Goal: Find specific page/section: Find specific page/section

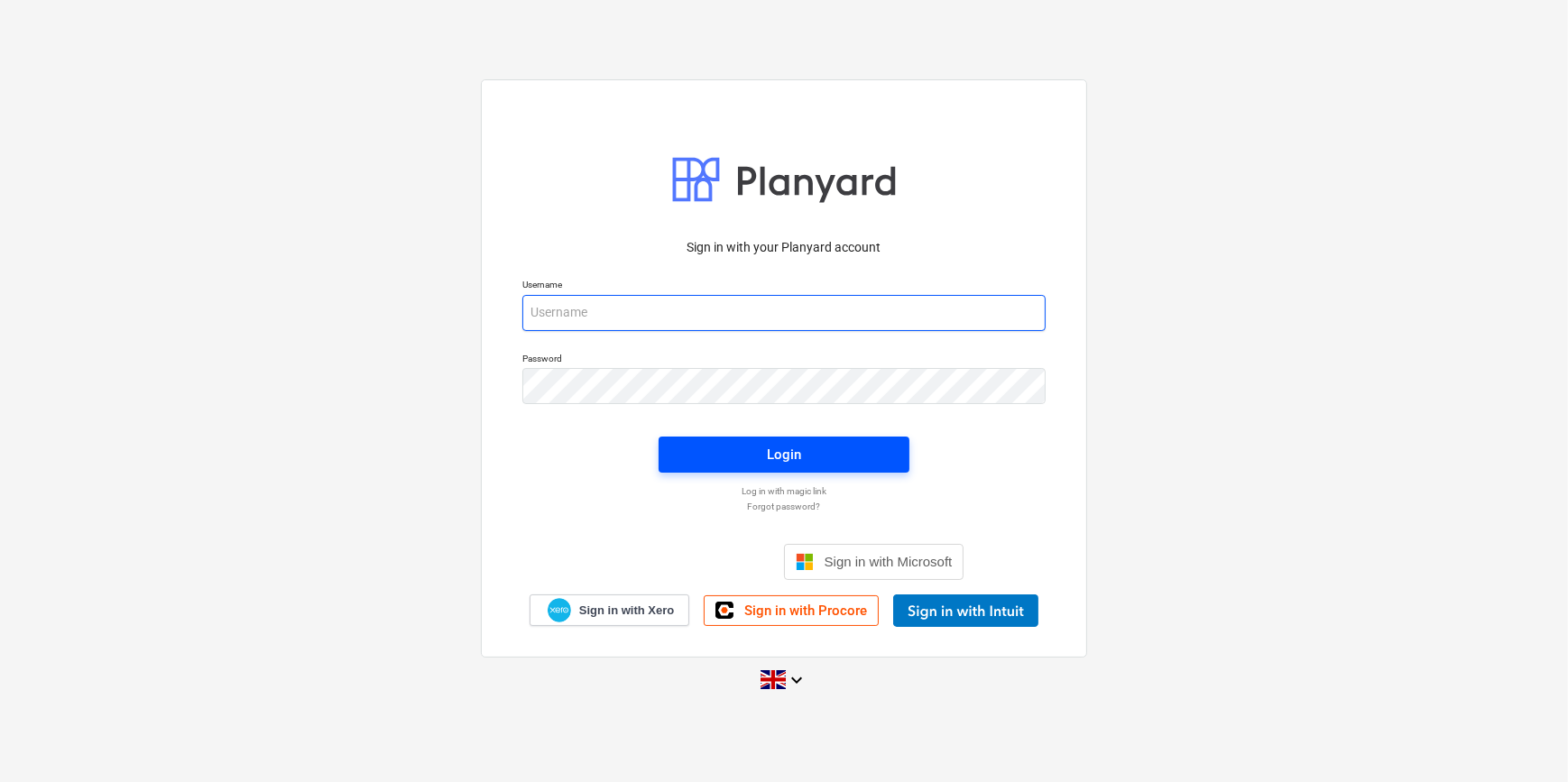
type input "[PERSON_NAME][EMAIL_ADDRESS][PERSON_NAME][DOMAIN_NAME]"
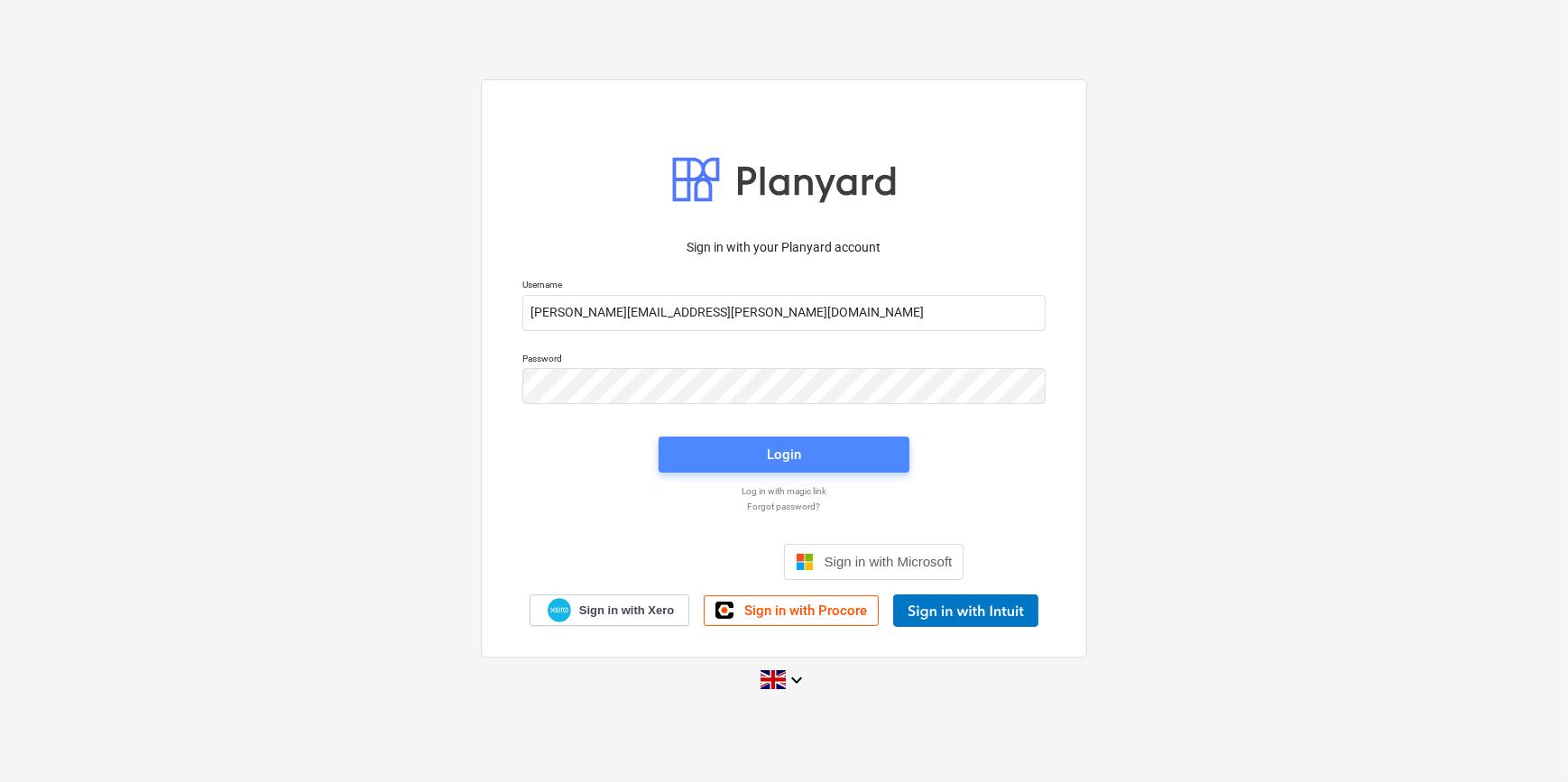
click at [795, 462] on div "Login" at bounding box center [784, 455] width 34 height 24
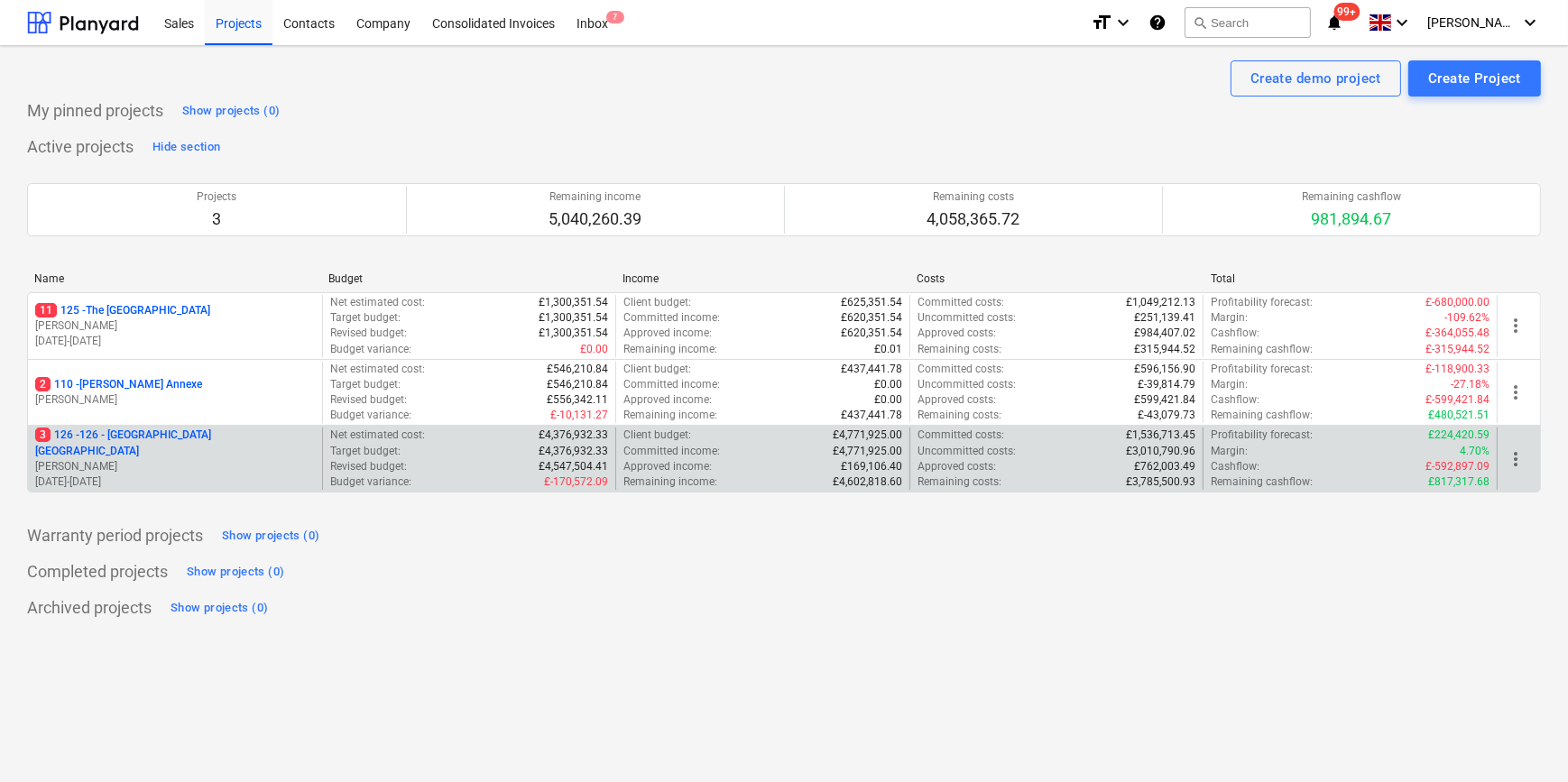
click at [147, 436] on p "3 126 - 126 - [GEOGRAPHIC_DATA] [GEOGRAPHIC_DATA]" at bounding box center [174, 442] width 280 height 31
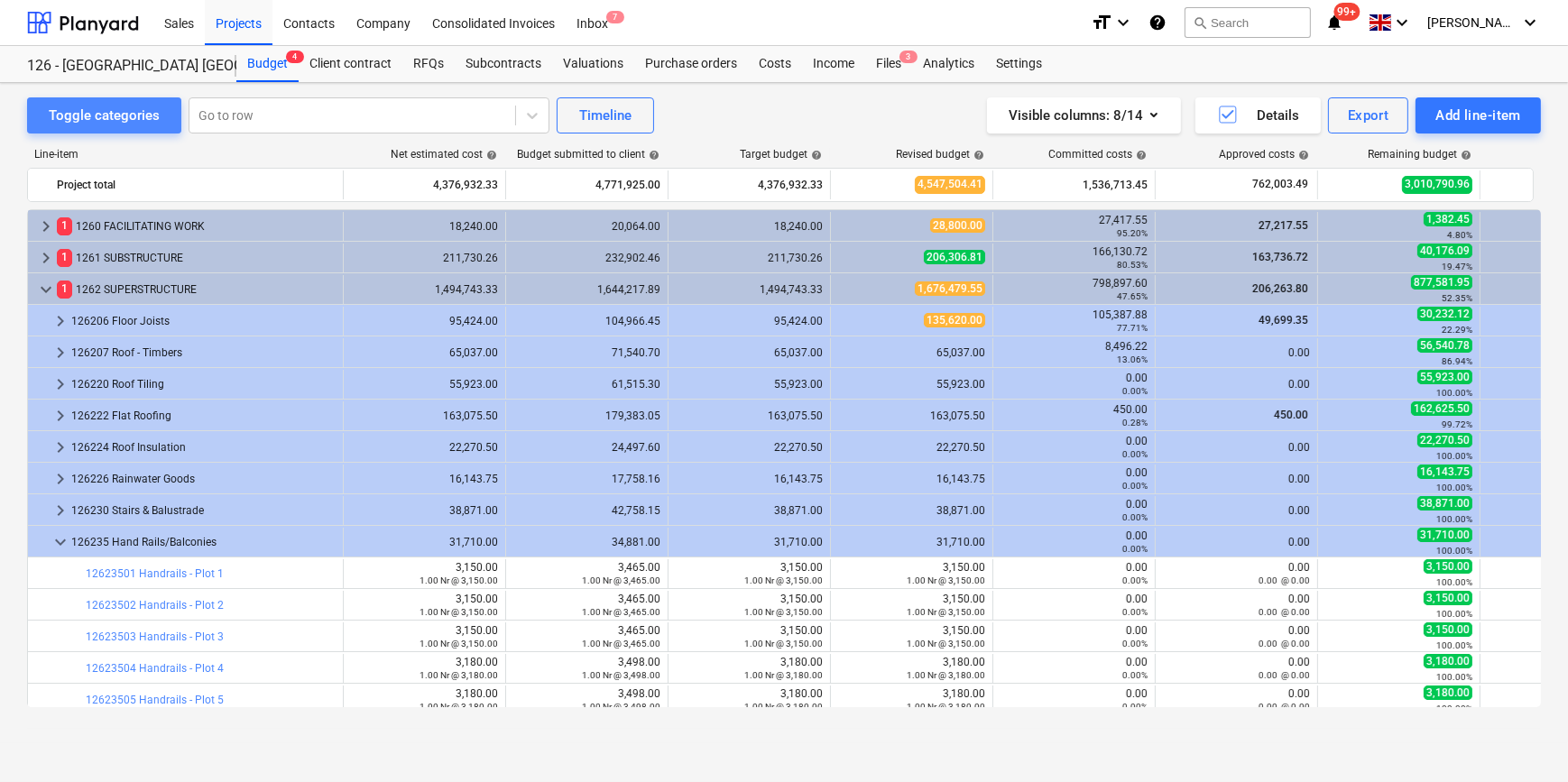
click at [109, 115] on div "Toggle categories" at bounding box center [105, 115] width 111 height 24
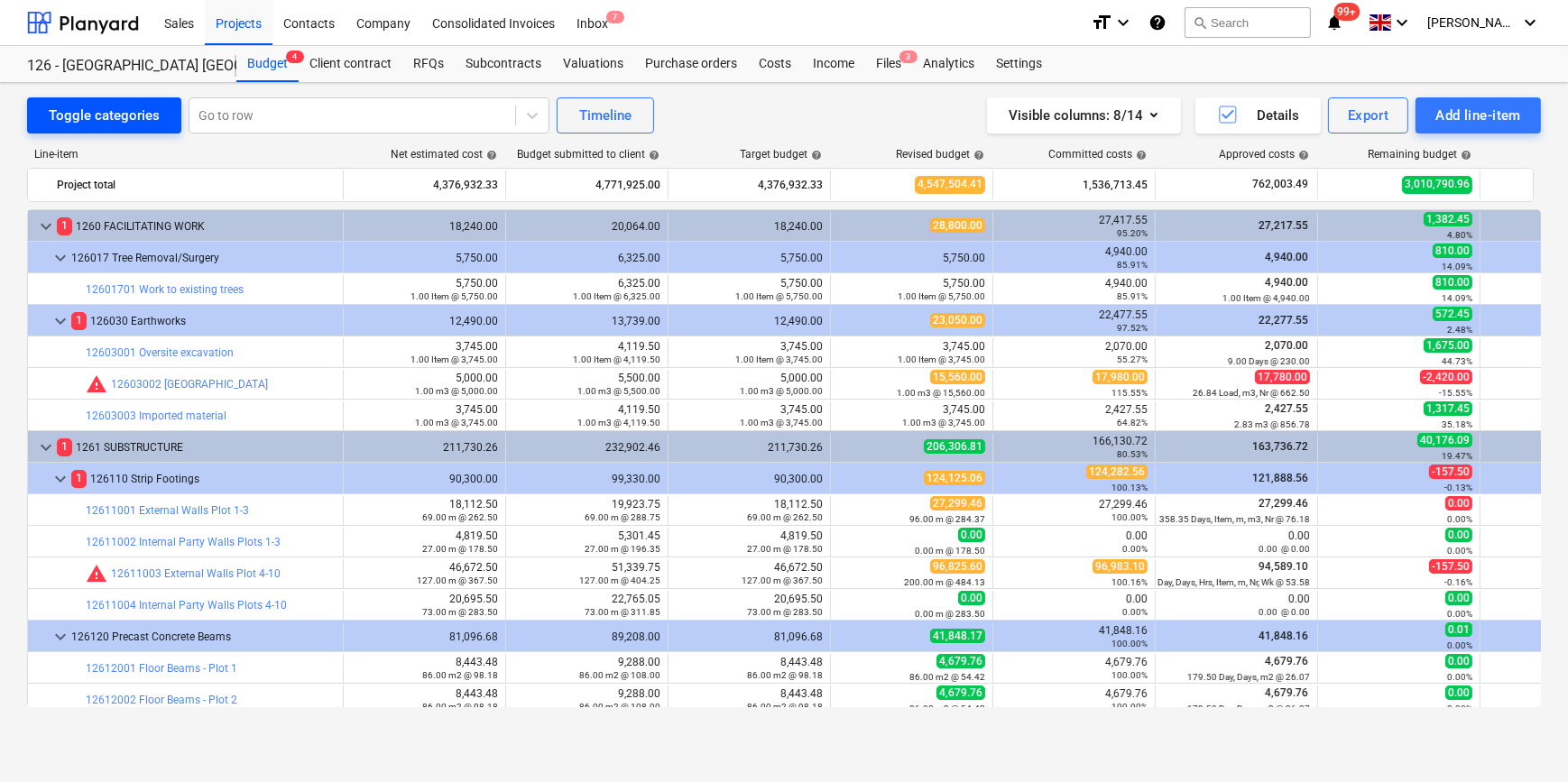
click at [109, 115] on div "Toggle categories" at bounding box center [105, 115] width 111 height 24
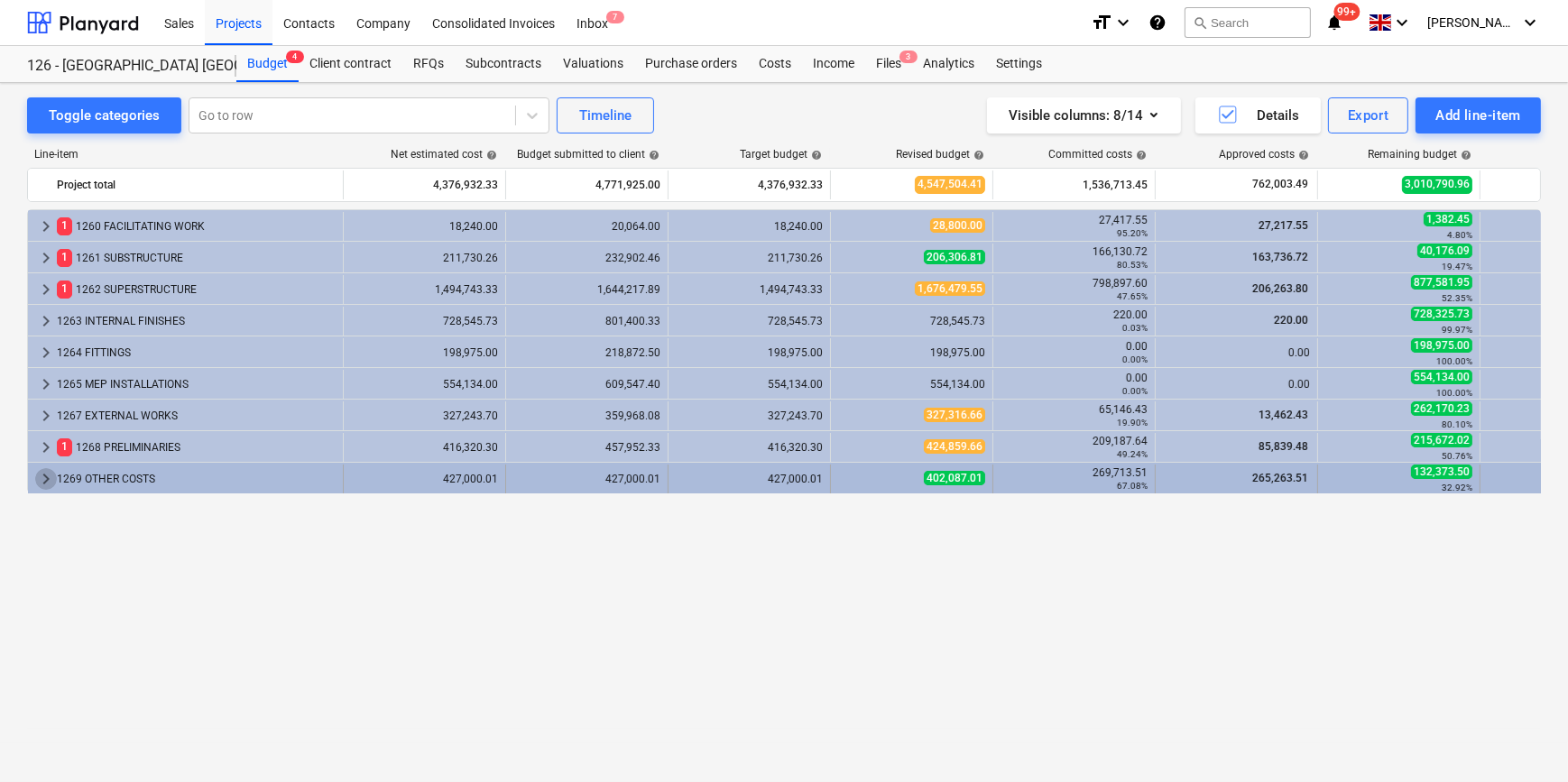
click at [47, 478] on span "keyboard_arrow_right" at bounding box center [45, 479] width 22 height 22
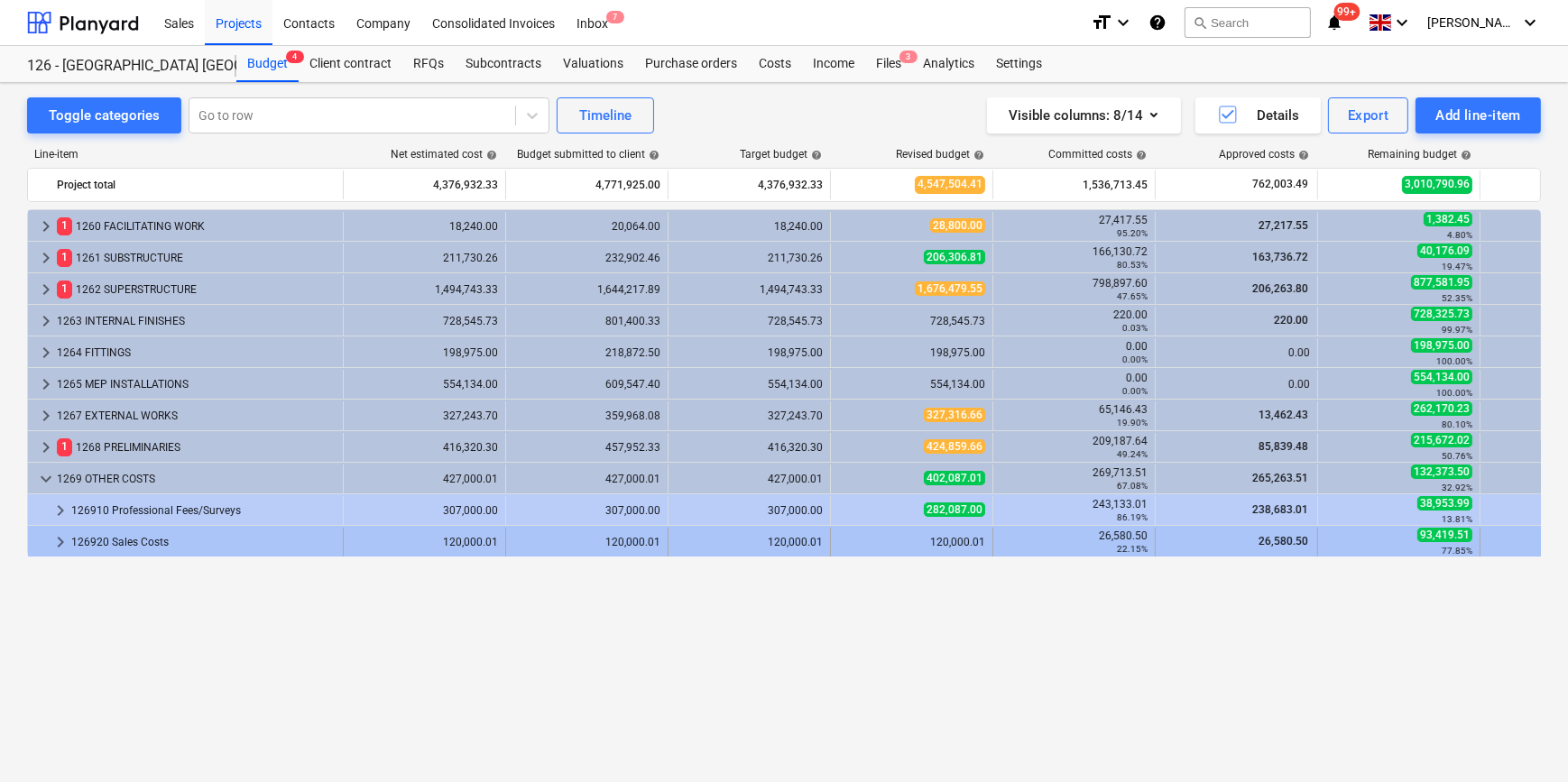
click at [64, 544] on span "keyboard_arrow_right" at bounding box center [60, 542] width 22 height 22
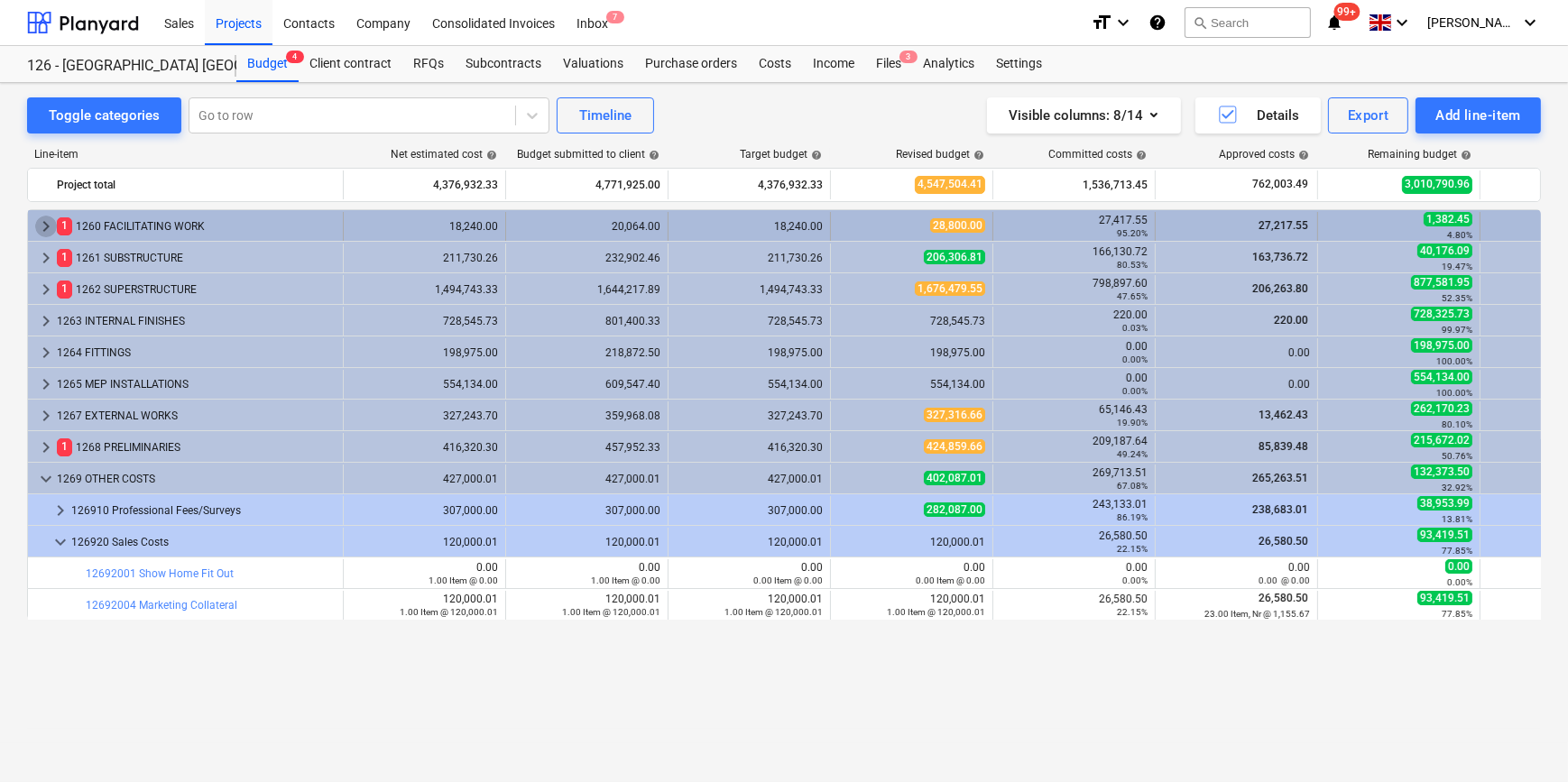
click at [45, 225] on span "keyboard_arrow_right" at bounding box center [45, 226] width 22 height 22
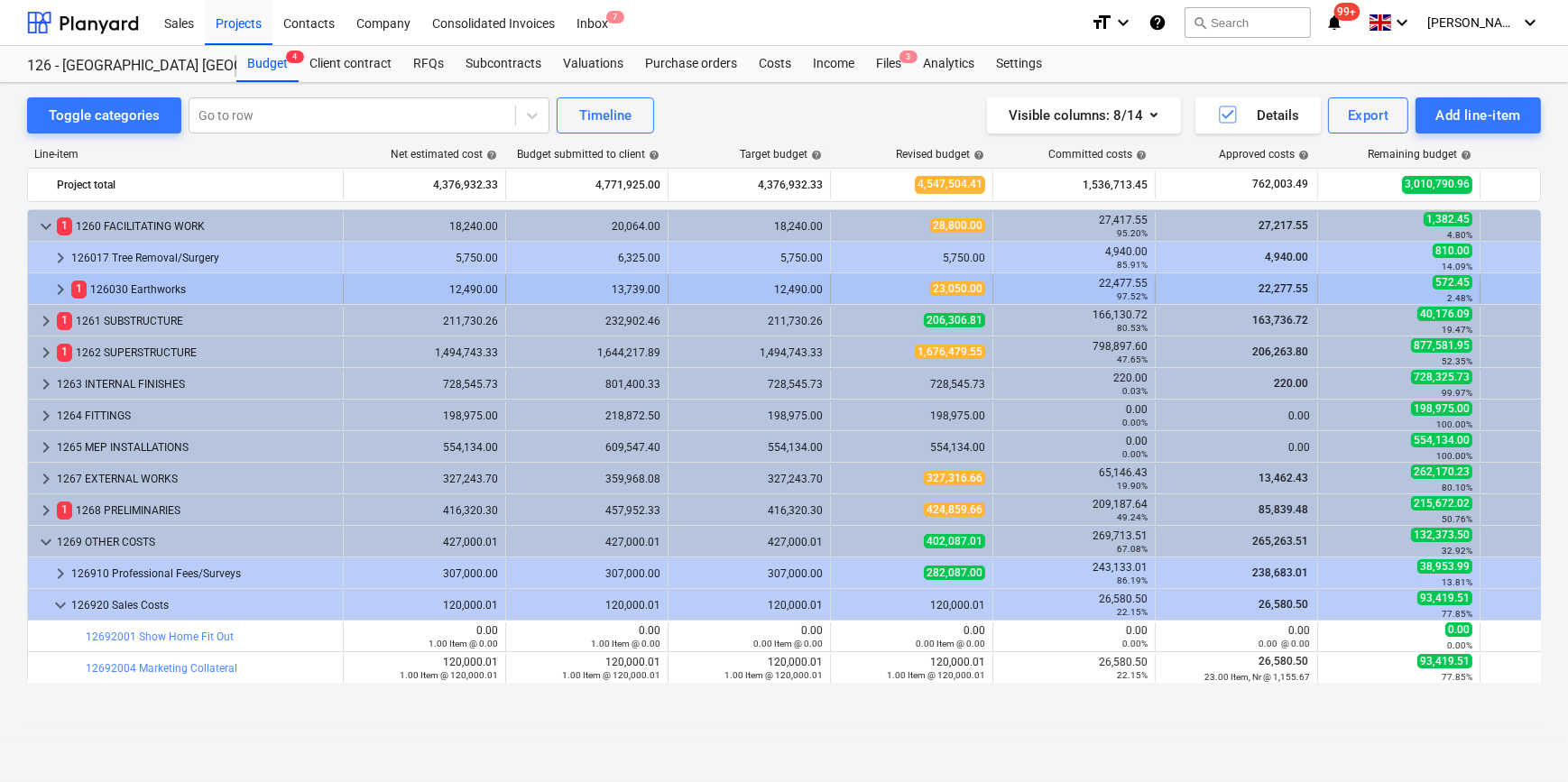
click at [61, 292] on span "keyboard_arrow_right" at bounding box center [60, 290] width 22 height 22
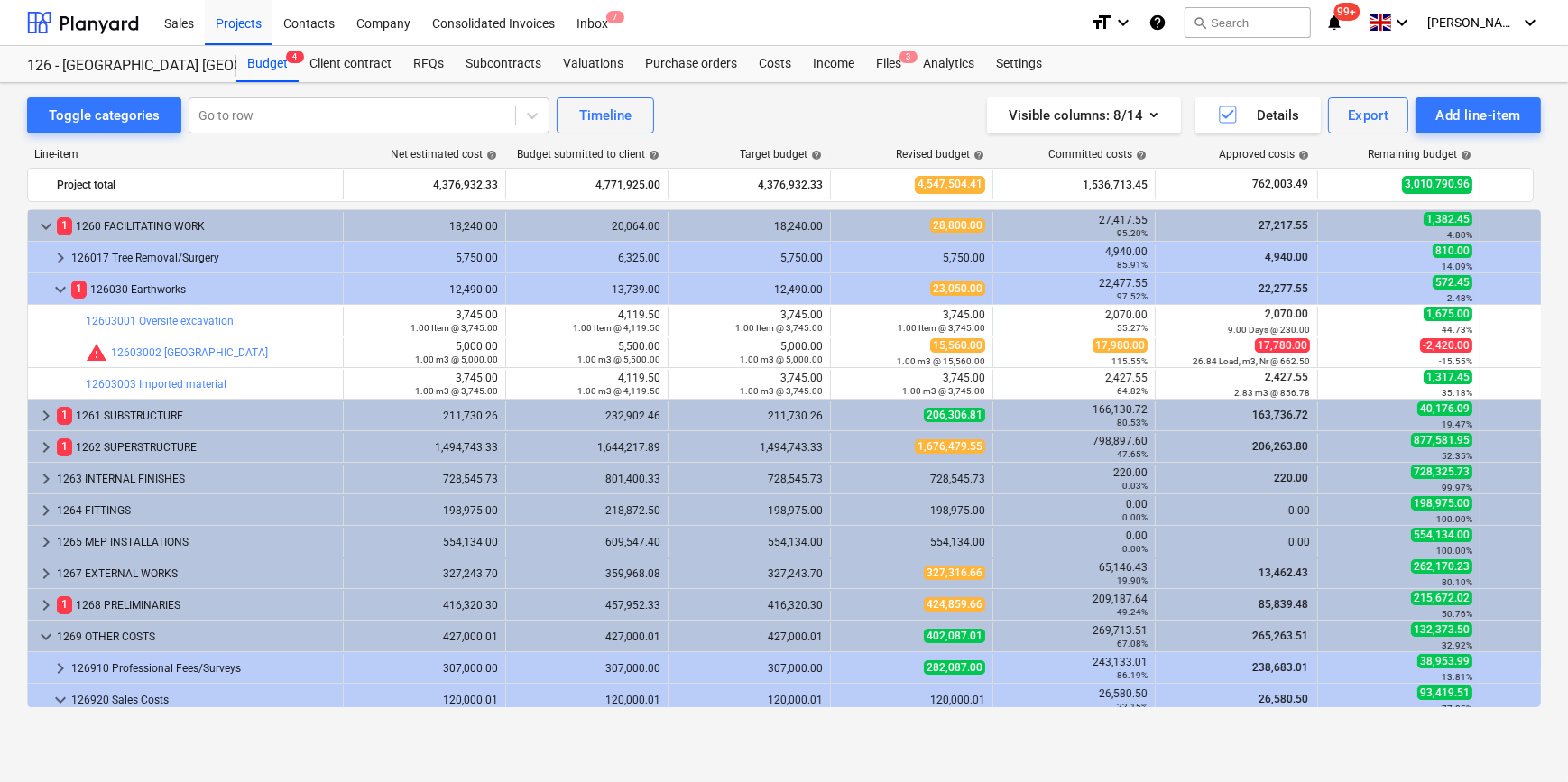
scroll to position [71, 0]
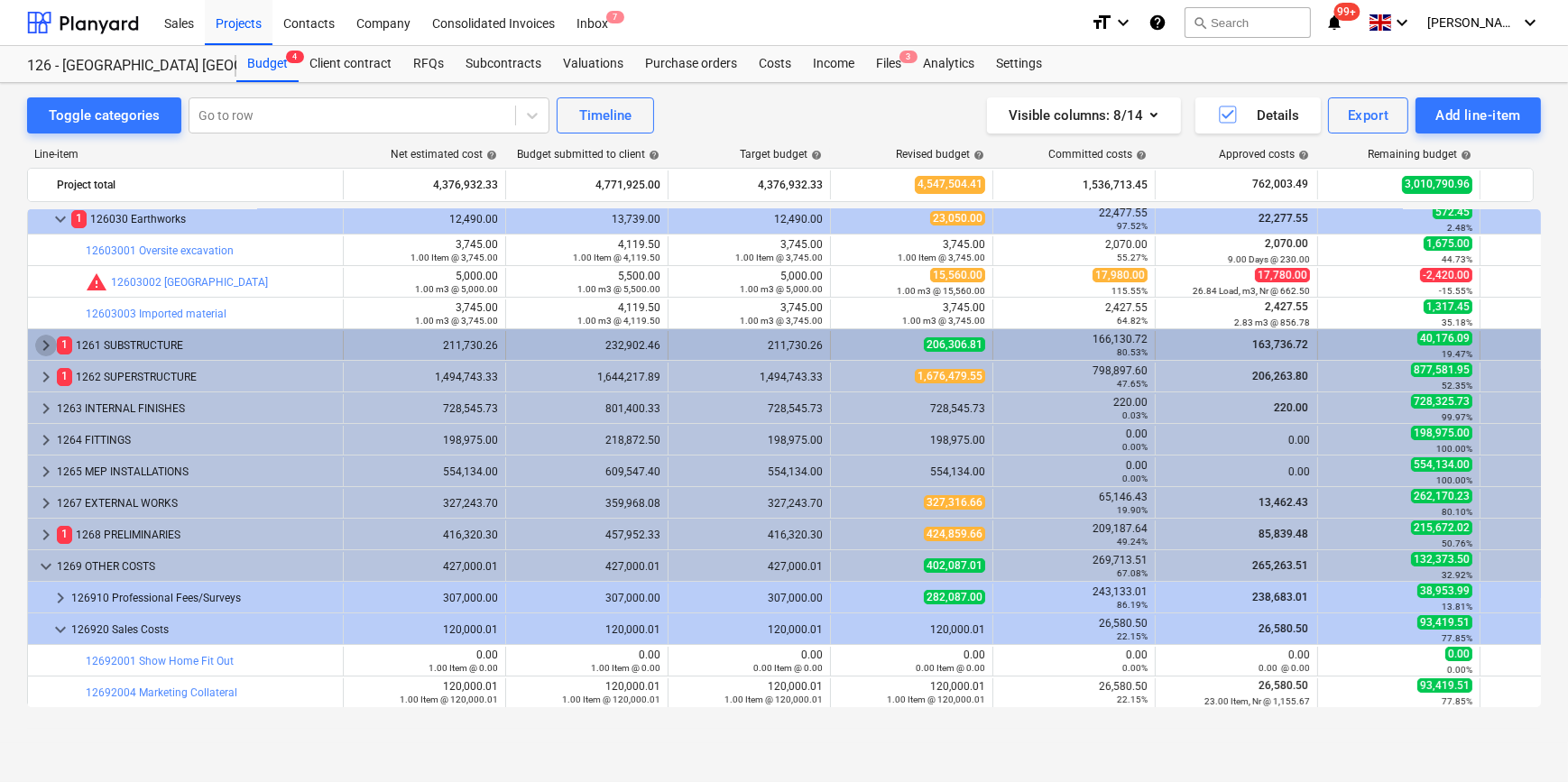
click at [47, 344] on span "keyboard_arrow_right" at bounding box center [45, 345] width 22 height 22
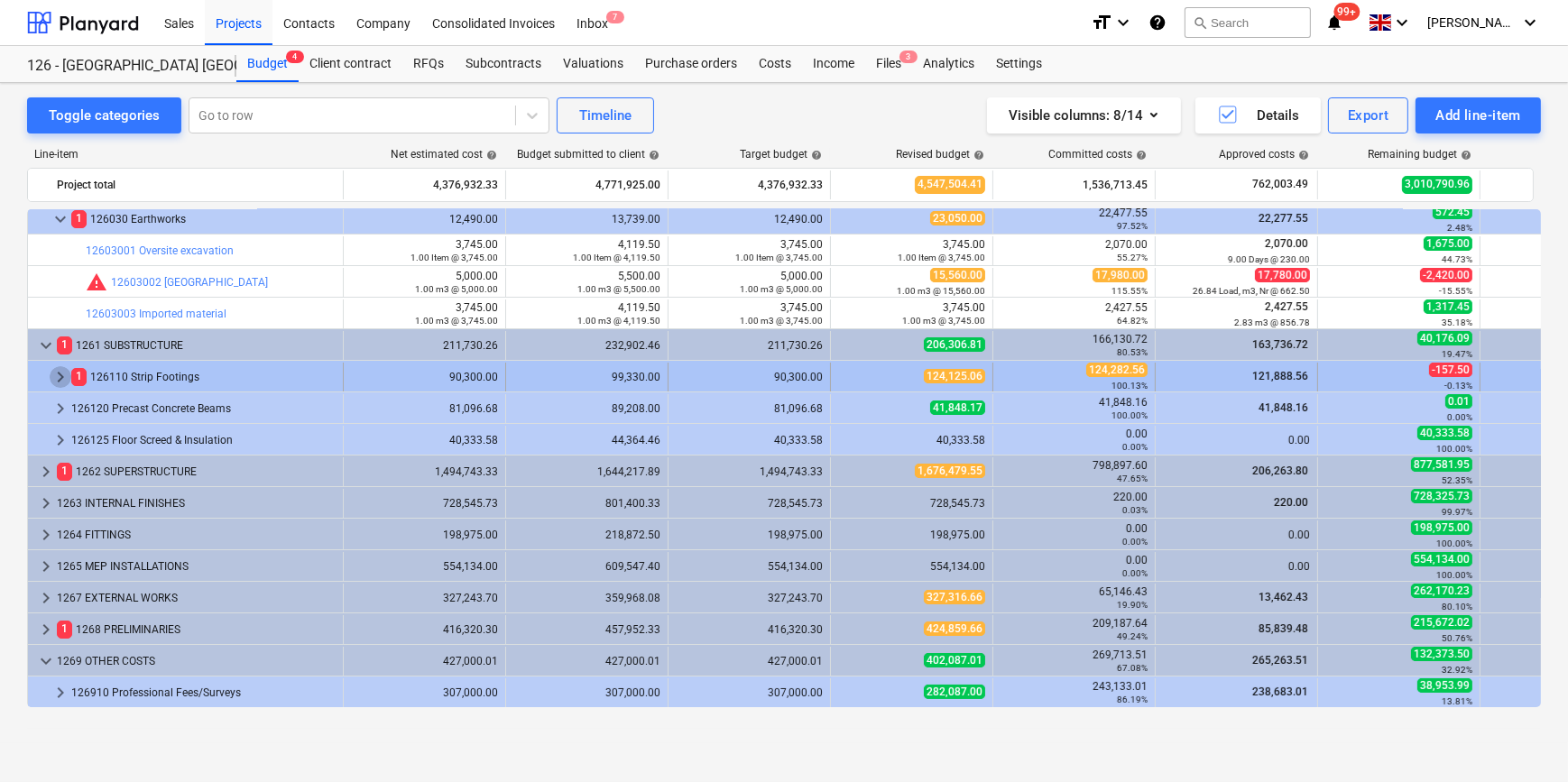
click at [57, 373] on span "keyboard_arrow_right" at bounding box center [60, 376] width 22 height 22
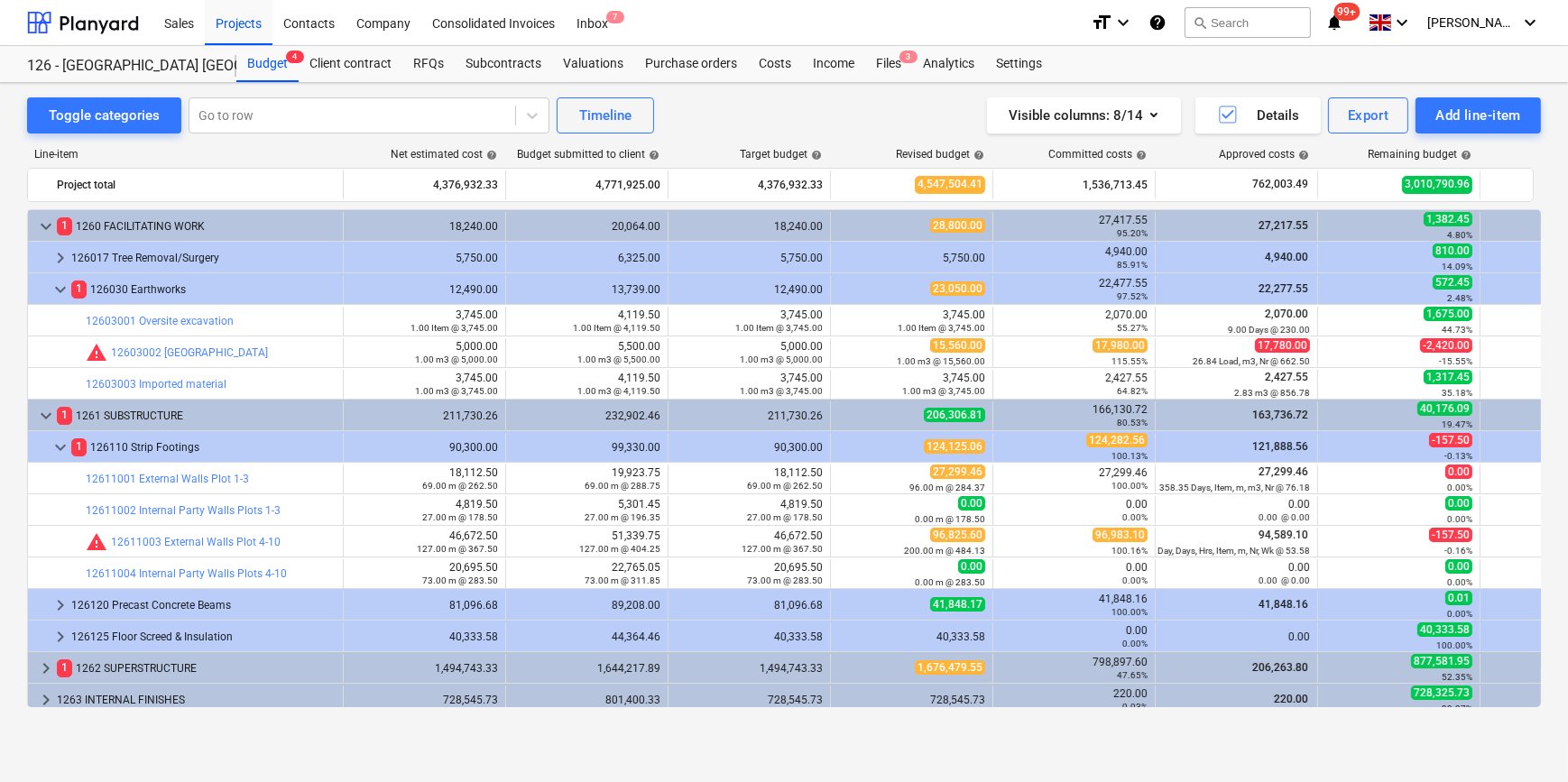
scroll to position [245, 0]
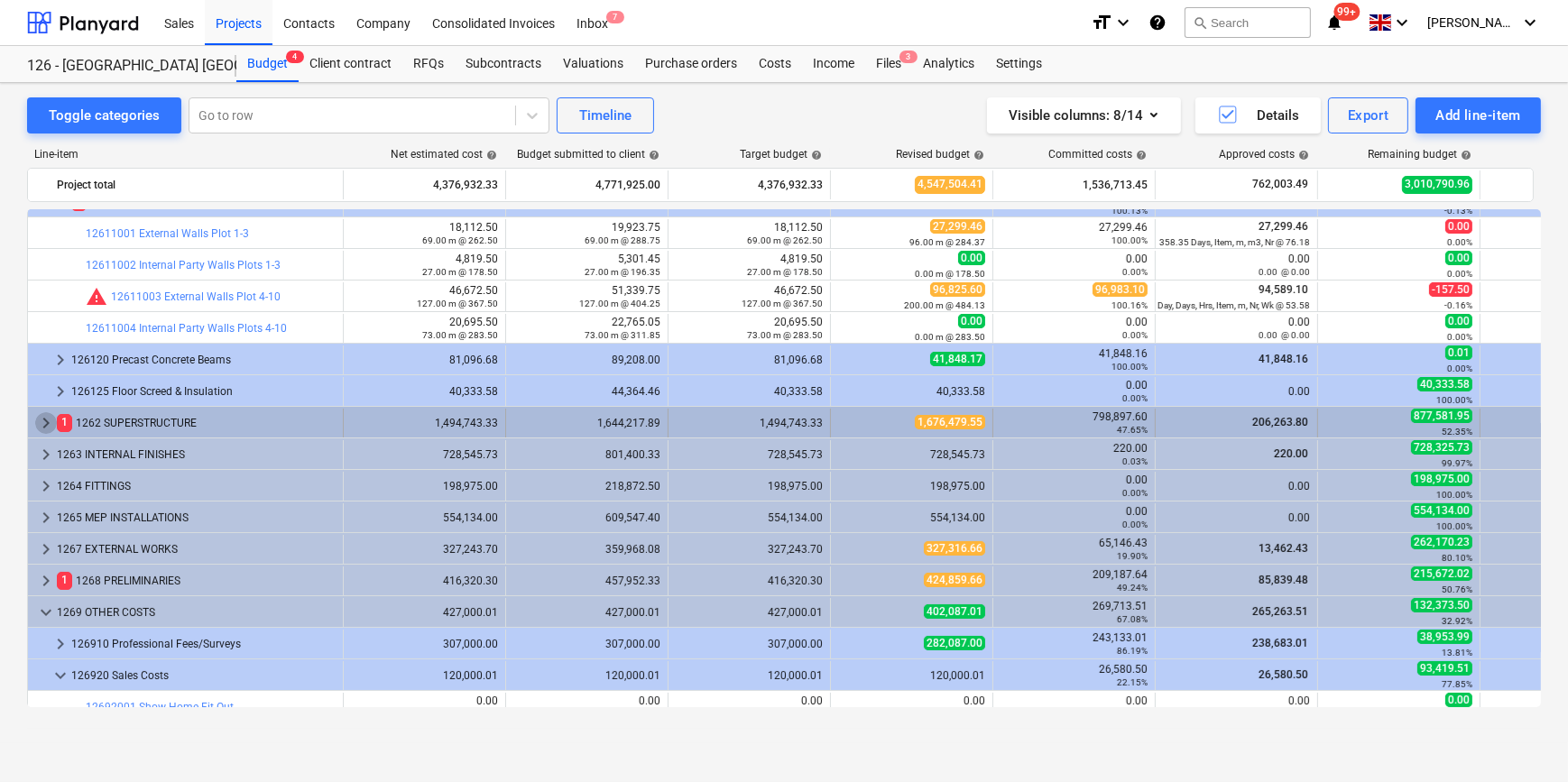
click at [44, 422] on span "keyboard_arrow_right" at bounding box center [45, 423] width 22 height 22
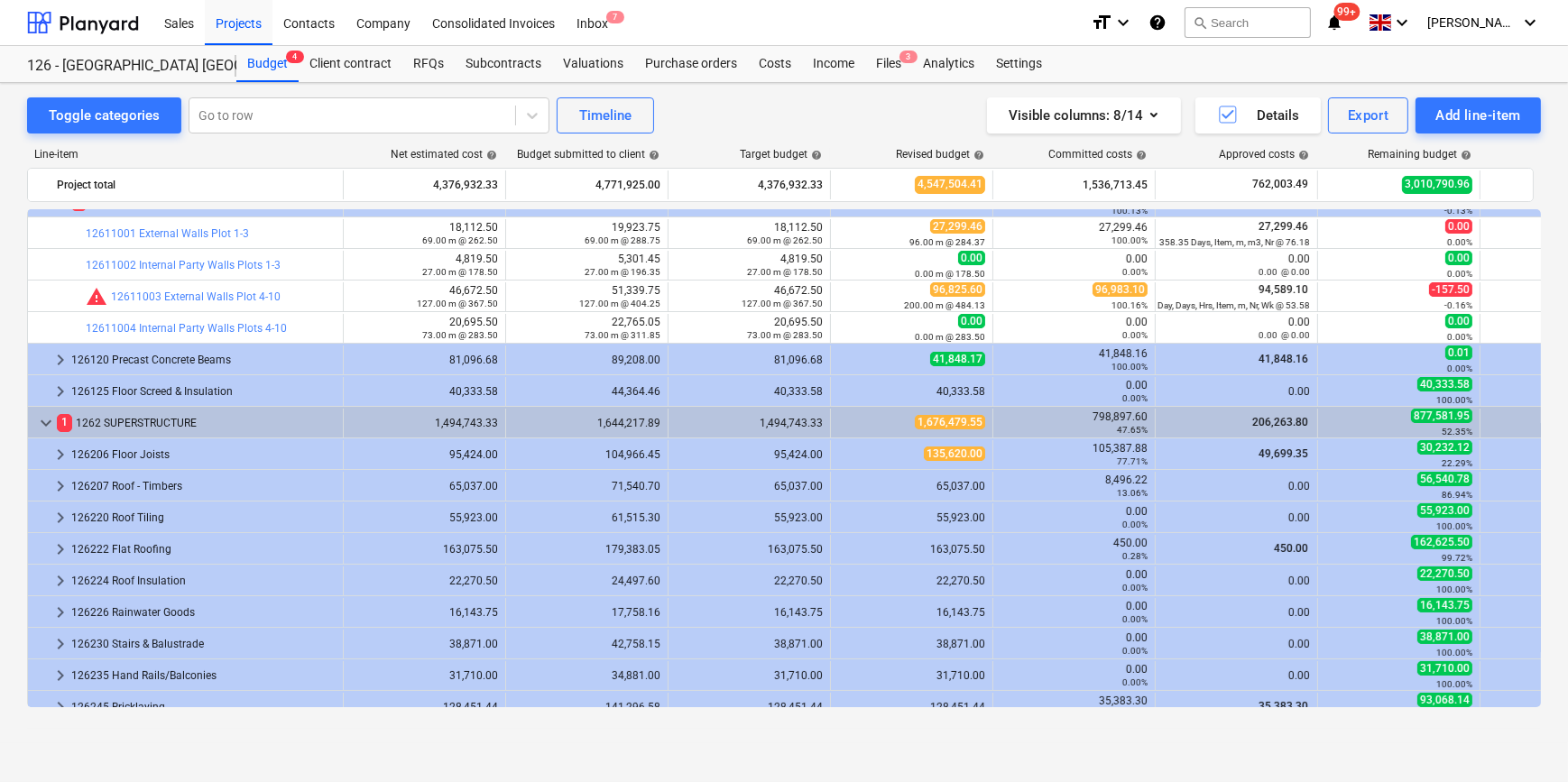
scroll to position [491, 0]
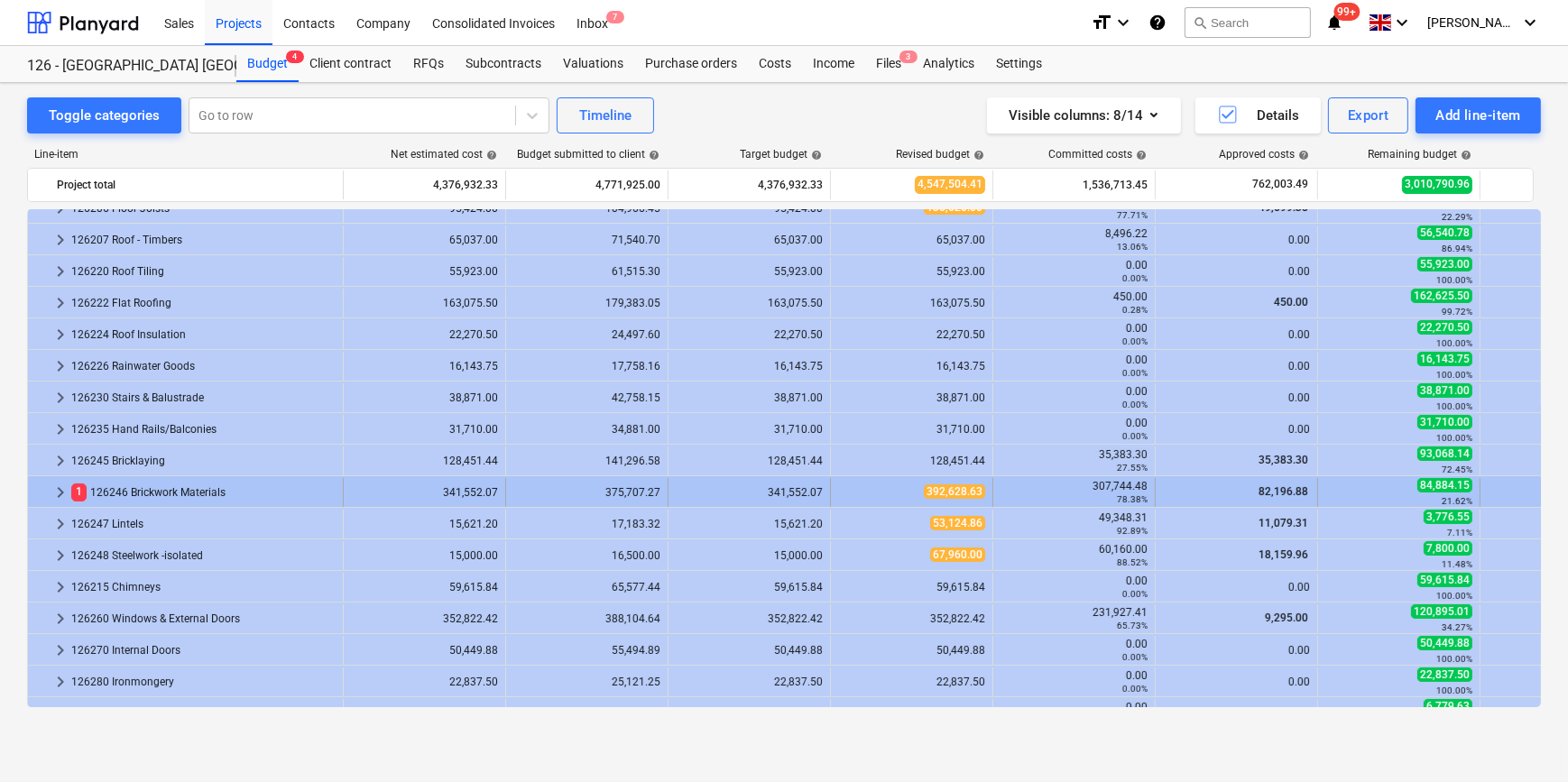
click at [57, 493] on span "keyboard_arrow_right" at bounding box center [60, 492] width 22 height 22
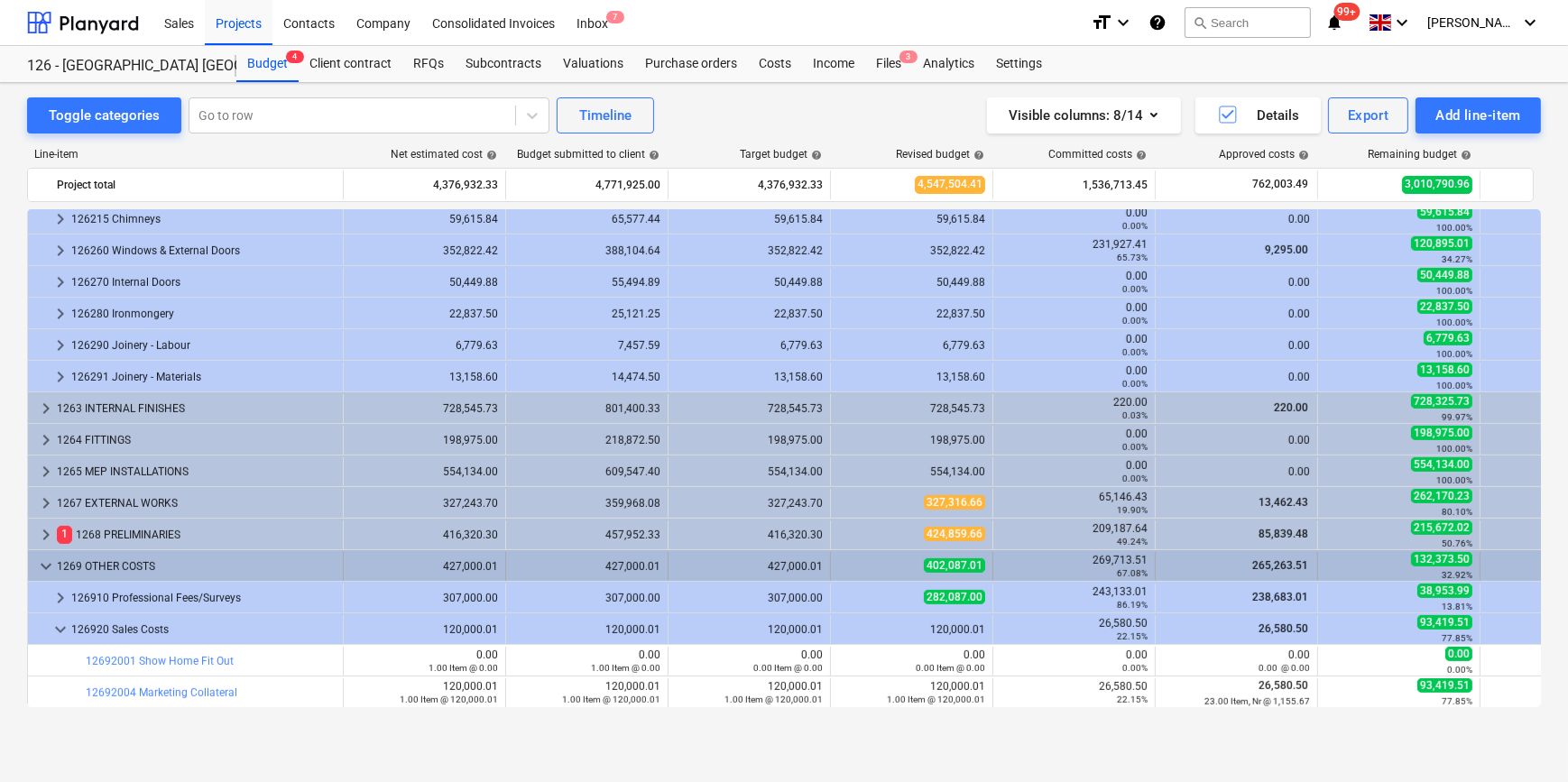
scroll to position [1062, 0]
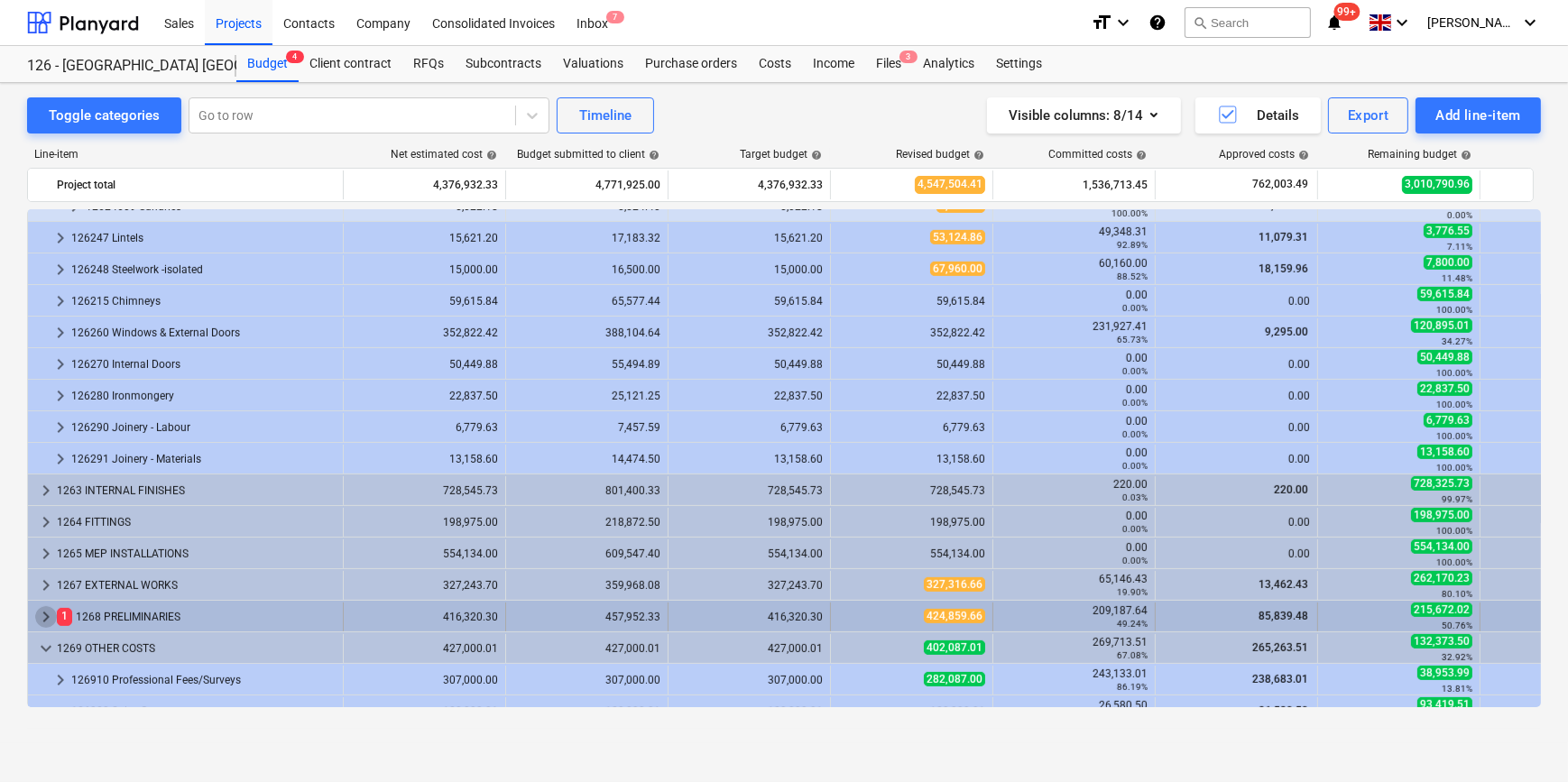
click at [44, 617] on span "keyboard_arrow_right" at bounding box center [45, 617] width 22 height 22
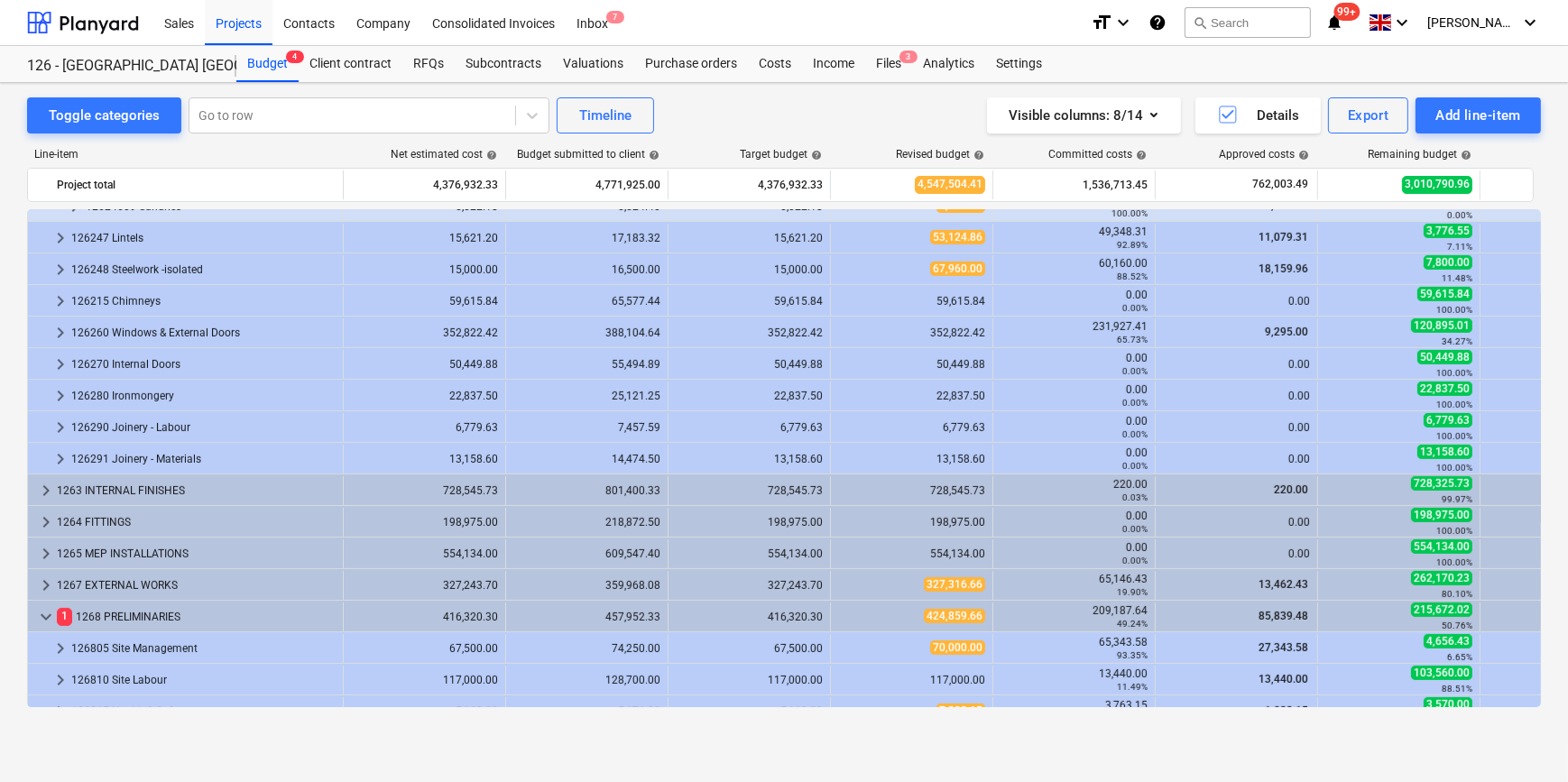
scroll to position [1389, 0]
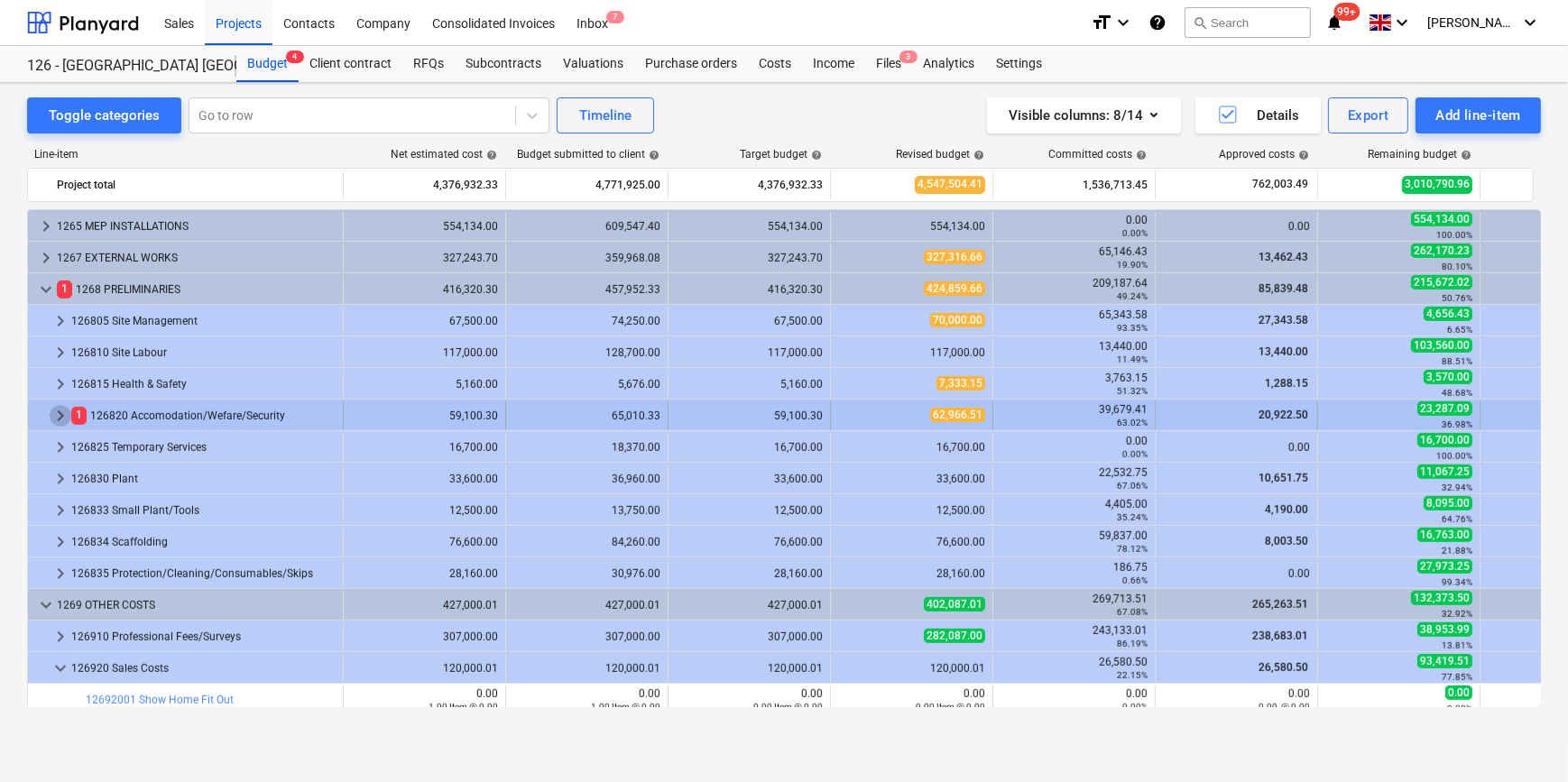
click at [62, 417] on span "keyboard_arrow_right" at bounding box center [60, 416] width 22 height 22
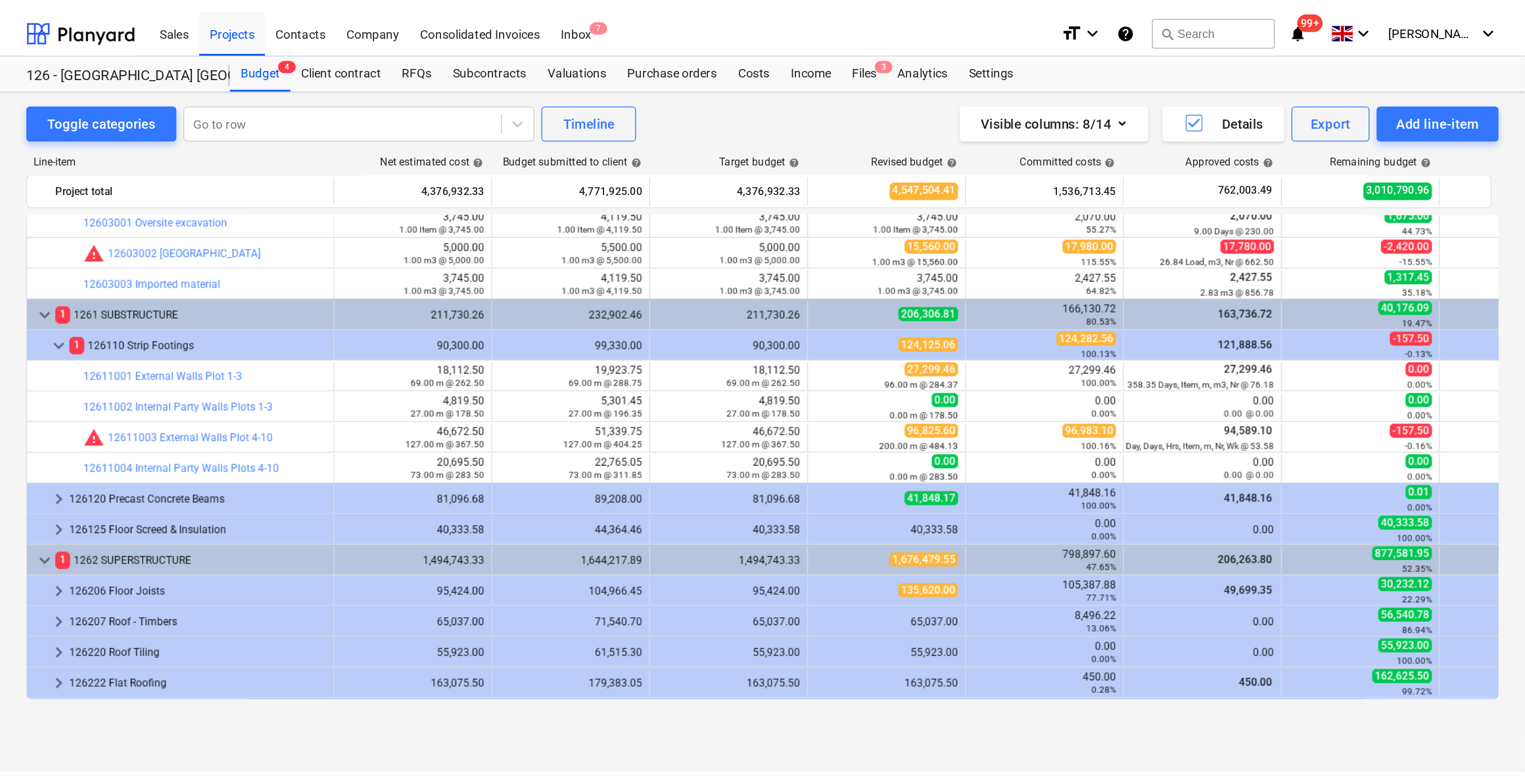
scroll to position [0, 0]
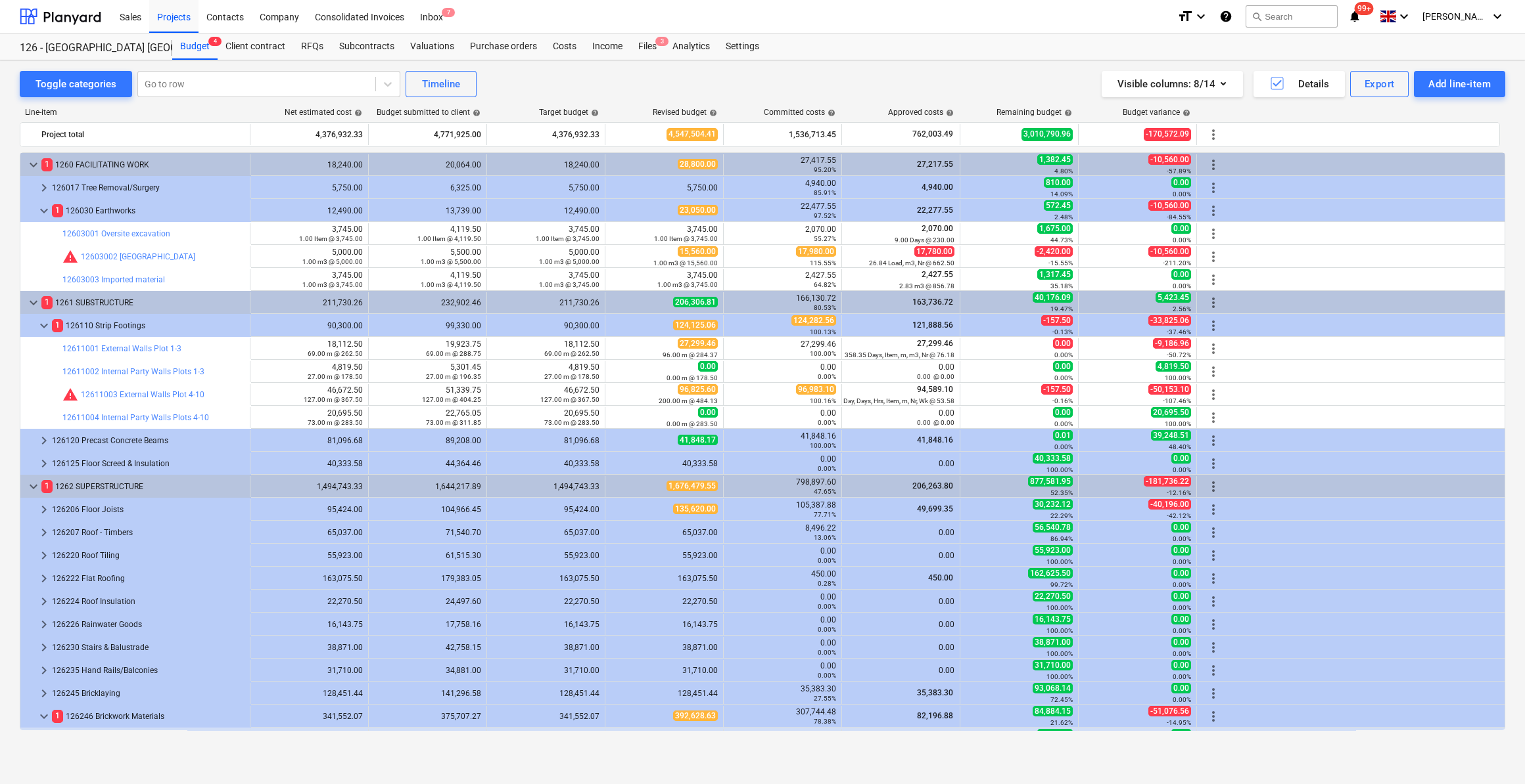
click at [1142, 569] on div "Toggle categories Go to row Timeline Visible columns : 8/14 Details Export Add …" at bounding box center [762, 422] width 1525 height 724
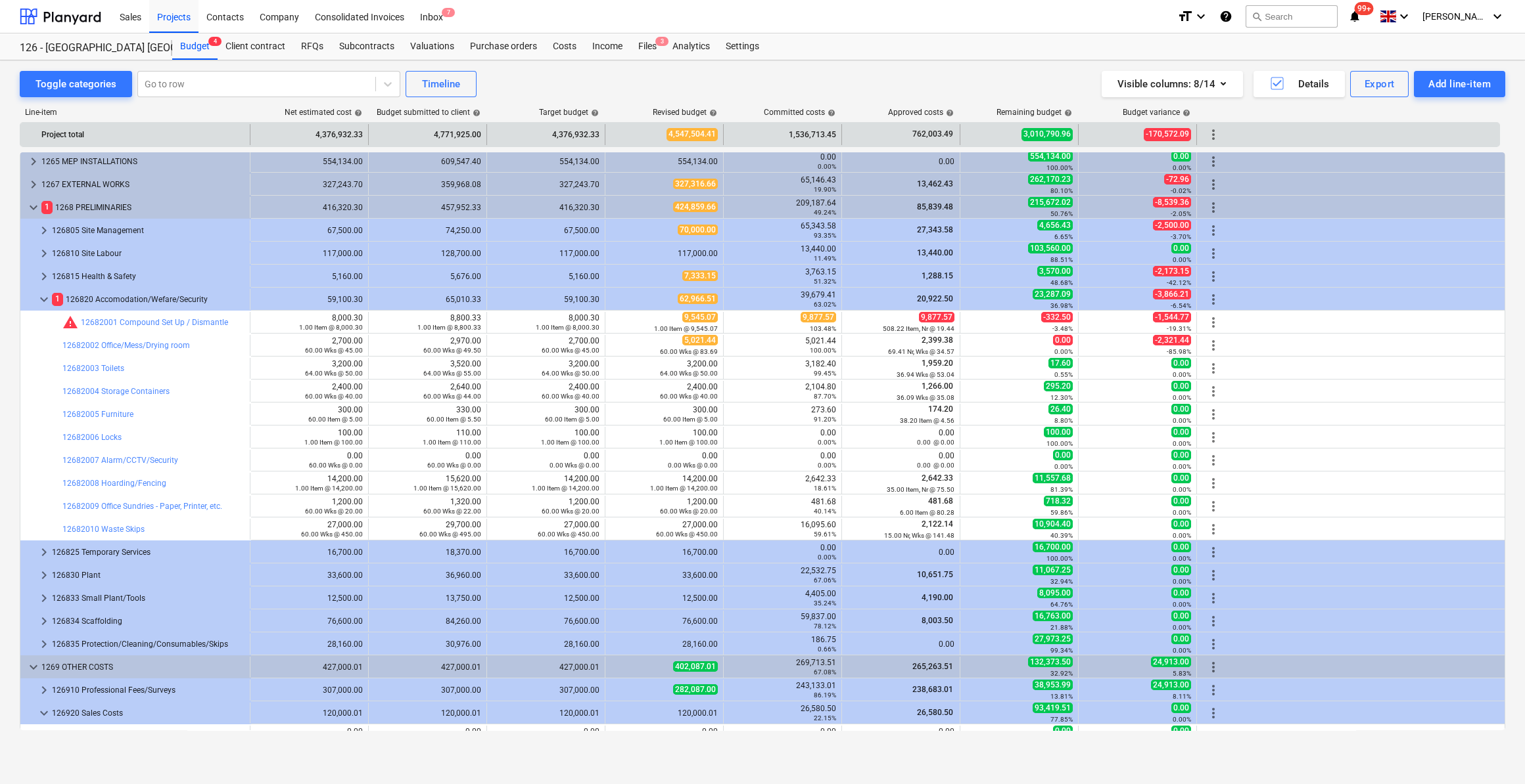
scroll to position [1054, 0]
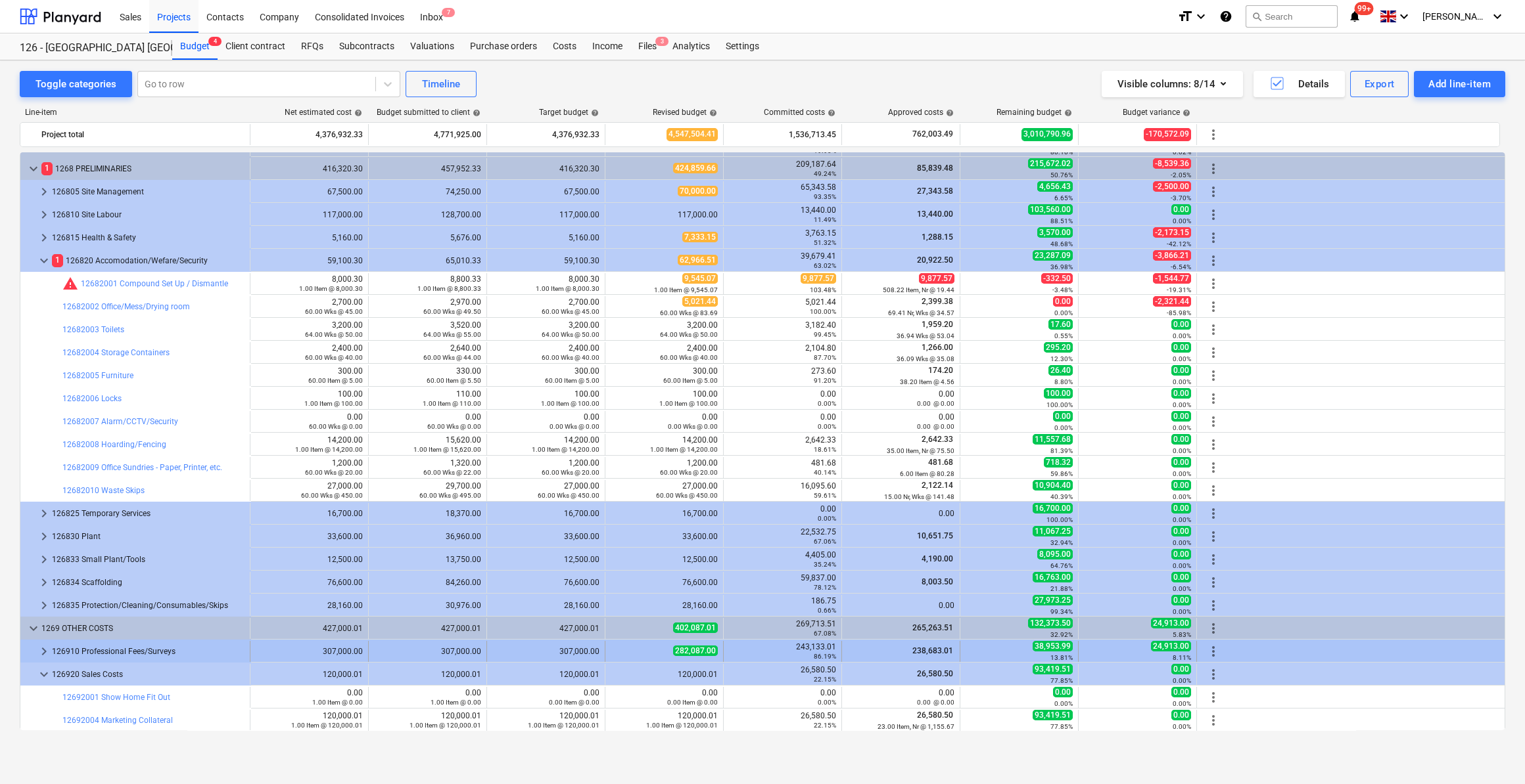
click at [42, 569] on span "keyboard_arrow_right" at bounding box center [44, 652] width 16 height 16
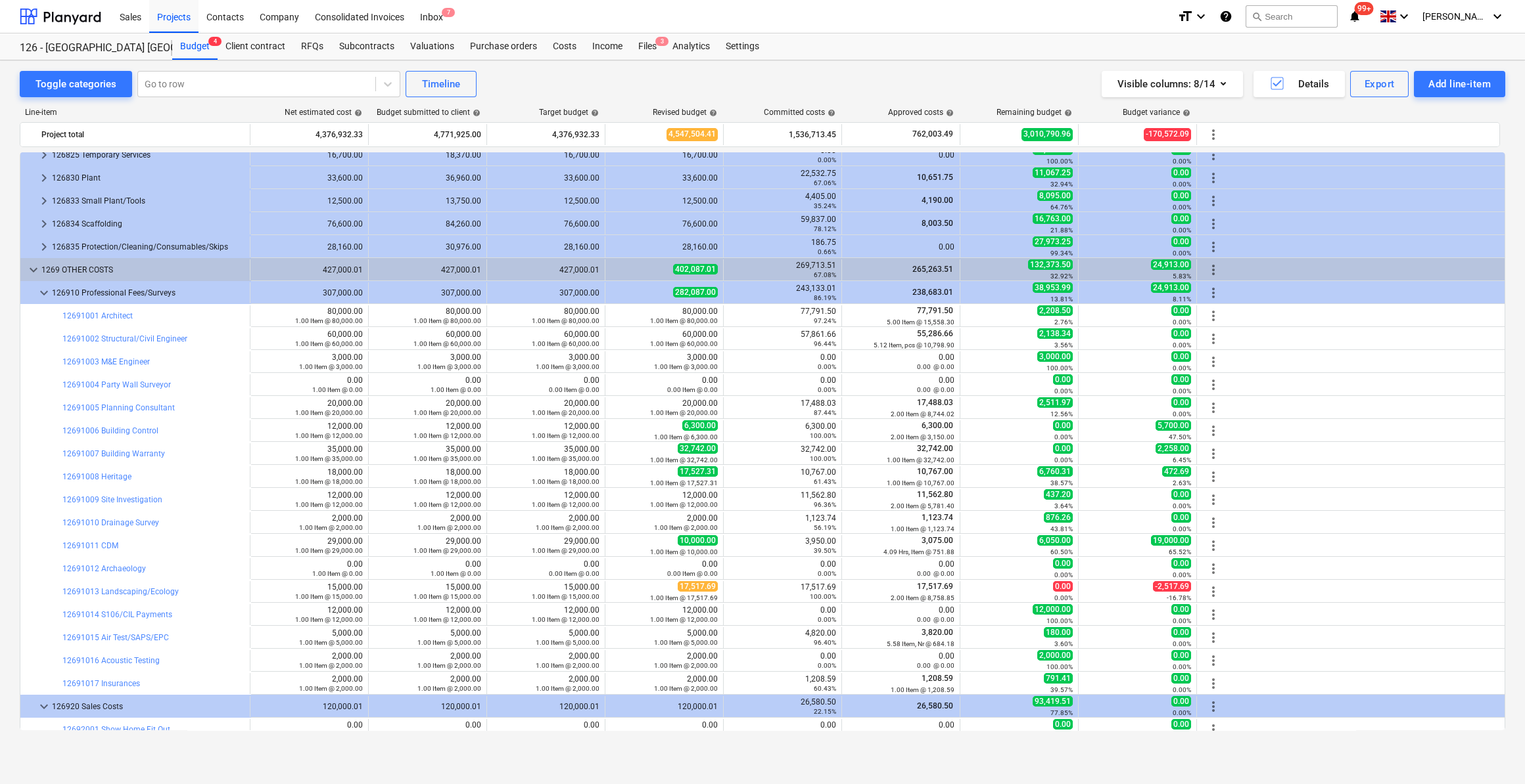
scroll to position [1444, 0]
